Goal: Task Accomplishment & Management: Manage account settings

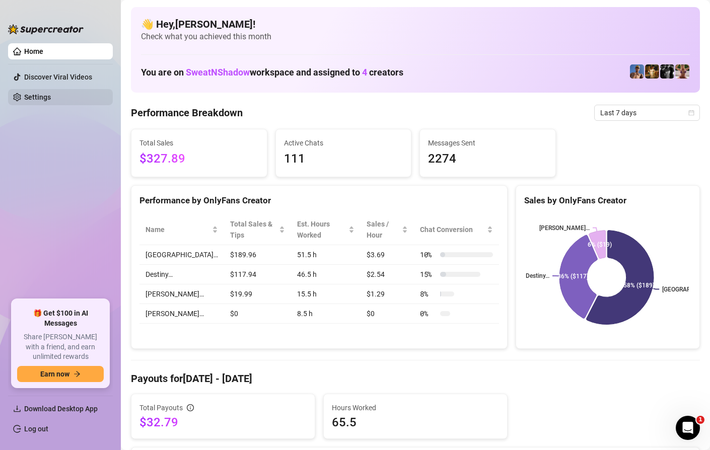
click at [51, 94] on link "Settings" at bounding box center [37, 97] width 27 height 8
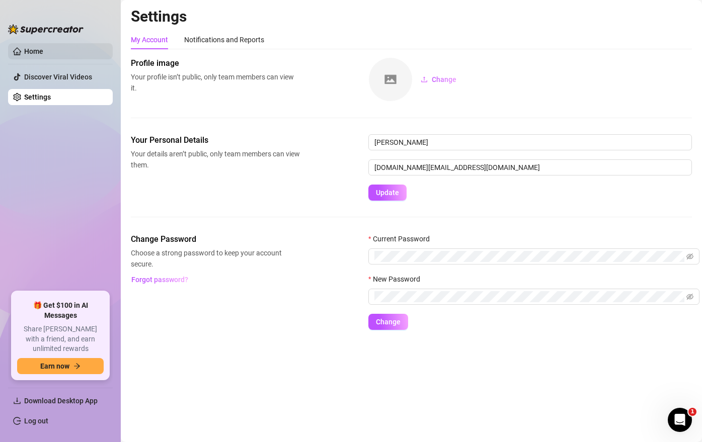
click at [43, 55] on link "Home" at bounding box center [33, 51] width 19 height 8
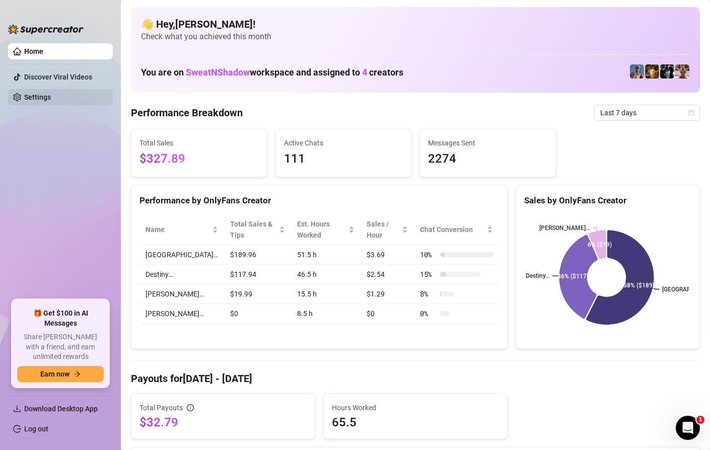
click at [37, 96] on link "Settings" at bounding box center [37, 97] width 27 height 8
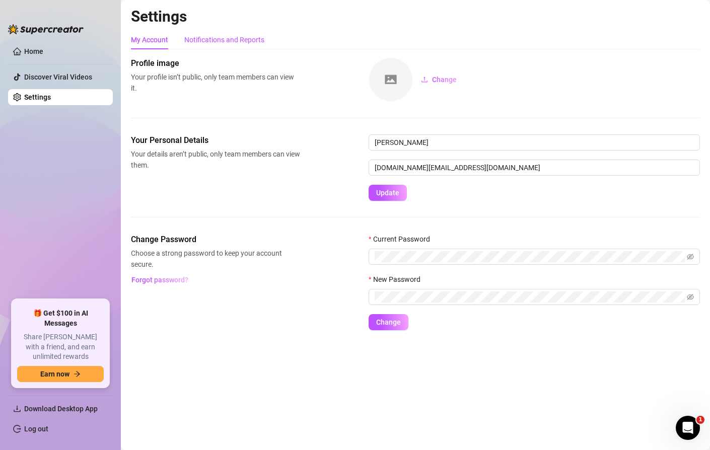
click at [201, 41] on div "Notifications and Reports" at bounding box center [224, 39] width 80 height 11
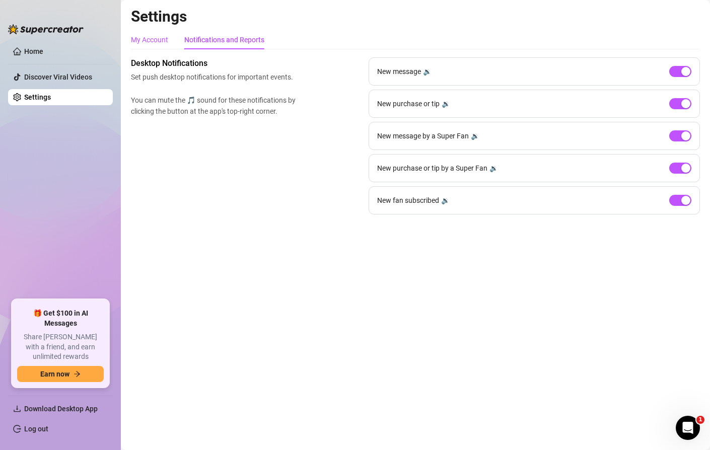
click at [147, 36] on div "My Account" at bounding box center [149, 39] width 37 height 11
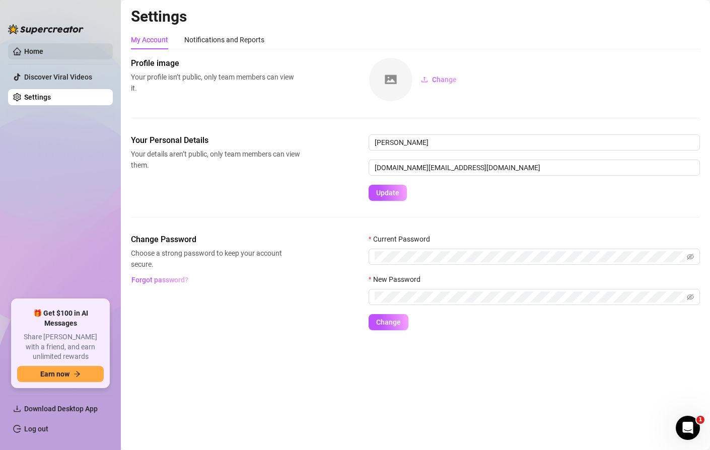
click at [43, 49] on link "Home" at bounding box center [33, 51] width 19 height 8
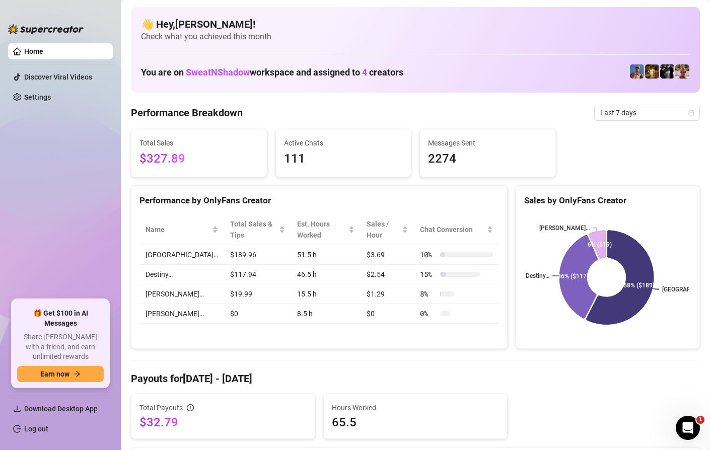
click at [62, 25] on img at bounding box center [45, 29] width 75 height 10
click at [34, 431] on link "Log out" at bounding box center [36, 429] width 24 height 8
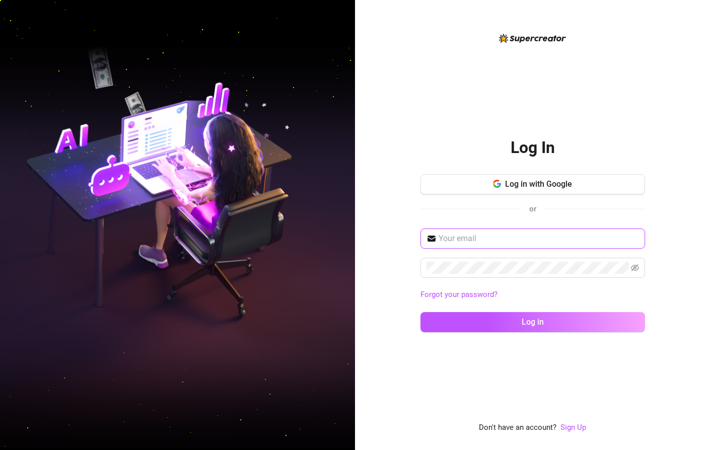
click at [496, 244] on span at bounding box center [532, 238] width 224 height 20
type input "[EMAIL_ADDRESS][DOMAIN_NAME]"
